Goal: Task Accomplishment & Management: Use online tool/utility

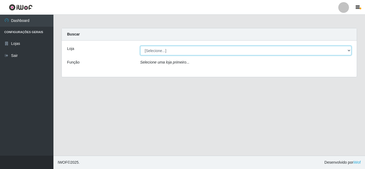
click at [348, 51] on select "[Selecione...] Rede Compras Supermercados - LOJA 5" at bounding box center [246, 50] width 212 height 9
select select "397"
click at [140, 46] on select "[Selecione...] Rede Compras Supermercados - LOJA 5" at bounding box center [246, 50] width 212 height 9
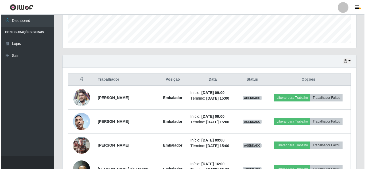
scroll to position [160, 0]
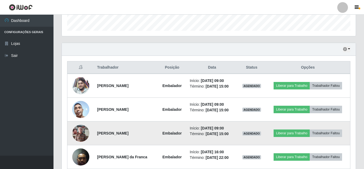
click at [82, 133] on img at bounding box center [80, 133] width 17 height 23
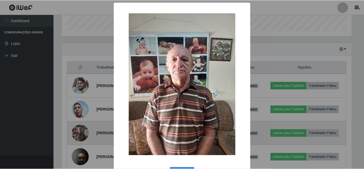
scroll to position [111, 291]
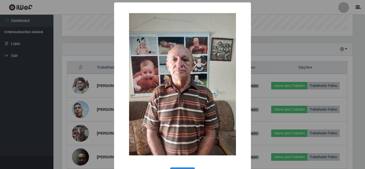
click at [37, 122] on div "× OK Cancel" at bounding box center [182, 84] width 365 height 169
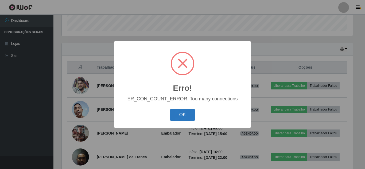
click at [182, 117] on button "OK" at bounding box center [182, 115] width 25 height 13
click at [182, 118] on button "OK" at bounding box center [182, 115] width 25 height 13
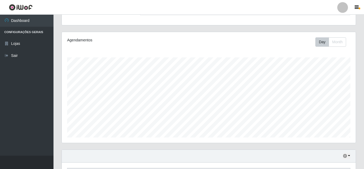
scroll to position [0, 0]
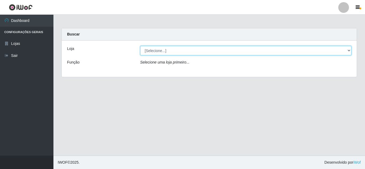
click at [349, 51] on select "[Selecione...] Rede Compras Supermercados - LOJA 5" at bounding box center [246, 50] width 212 height 9
select select "397"
click at [140, 46] on select "[Selecione...] Rede Compras Supermercados - LOJA 5" at bounding box center [246, 50] width 212 height 9
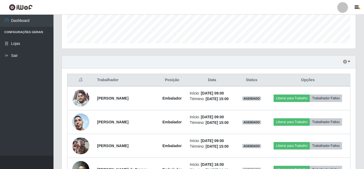
scroll to position [160, 0]
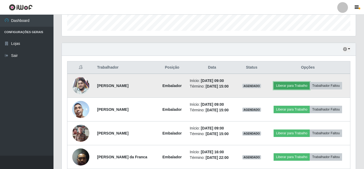
click at [297, 86] on button "Liberar para Trabalho" at bounding box center [292, 85] width 36 height 7
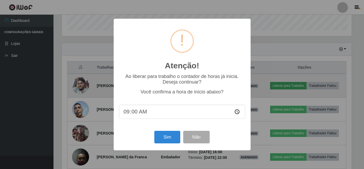
scroll to position [111, 291]
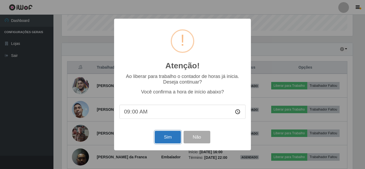
click at [176, 139] on button "Sim" at bounding box center [168, 137] width 26 height 13
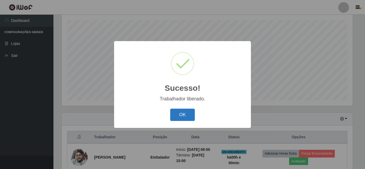
click at [183, 112] on button "OK" at bounding box center [182, 115] width 25 height 13
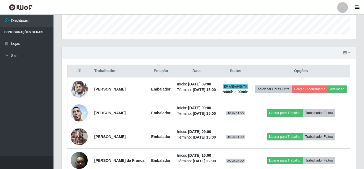
scroll to position [171, 0]
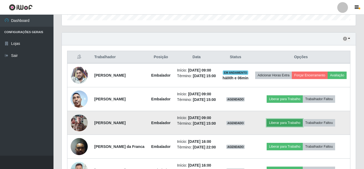
click at [297, 127] on button "Liberar para Trabalho" at bounding box center [285, 122] width 36 height 7
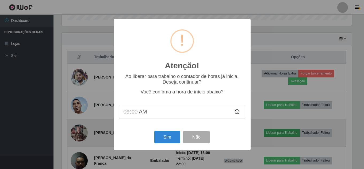
scroll to position [111, 291]
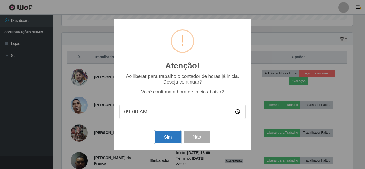
click at [179, 138] on button "Sim" at bounding box center [168, 137] width 26 height 13
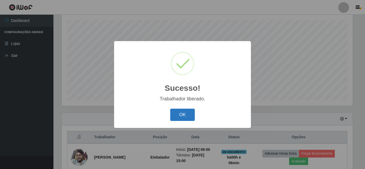
click at [186, 117] on button "OK" at bounding box center [182, 115] width 25 height 13
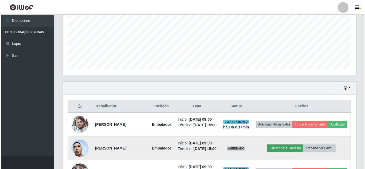
scroll to position [224, 0]
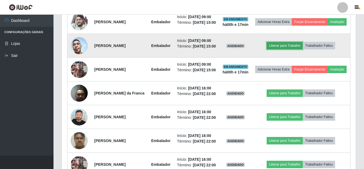
click at [288, 49] on button "Liberar para Trabalho" at bounding box center [285, 45] width 36 height 7
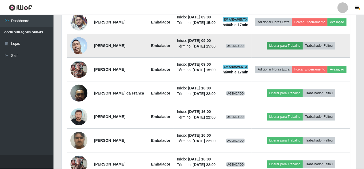
scroll to position [111, 291]
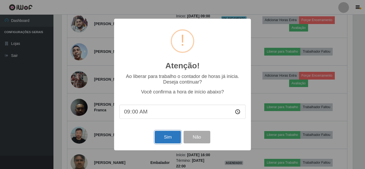
click at [172, 137] on button "Sim" at bounding box center [168, 137] width 26 height 13
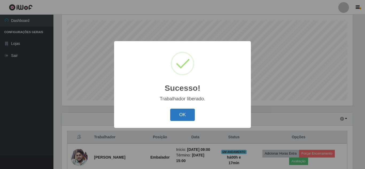
click at [178, 118] on button "OK" at bounding box center [182, 115] width 25 height 13
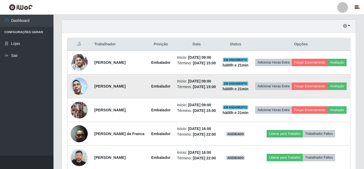
scroll to position [198, 0]
